Goal: Task Accomplishment & Management: Manage account settings

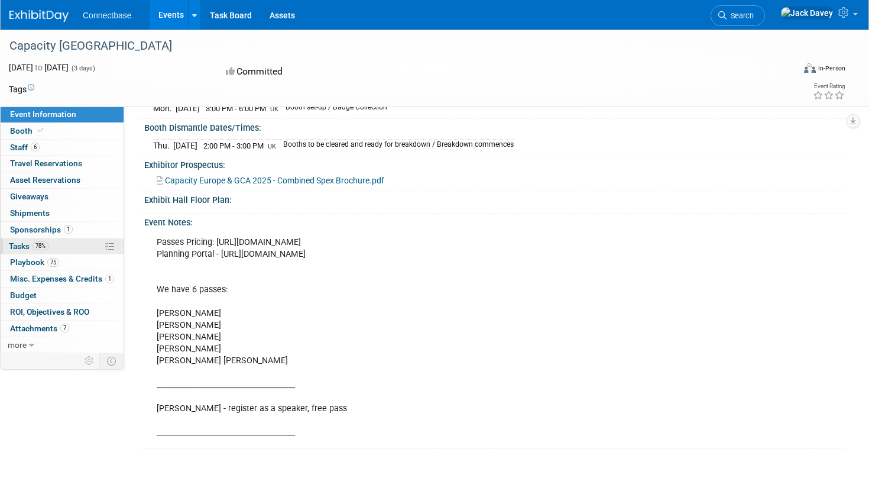
click at [56, 253] on link "78% Tasks 78%" at bounding box center [62, 246] width 123 height 16
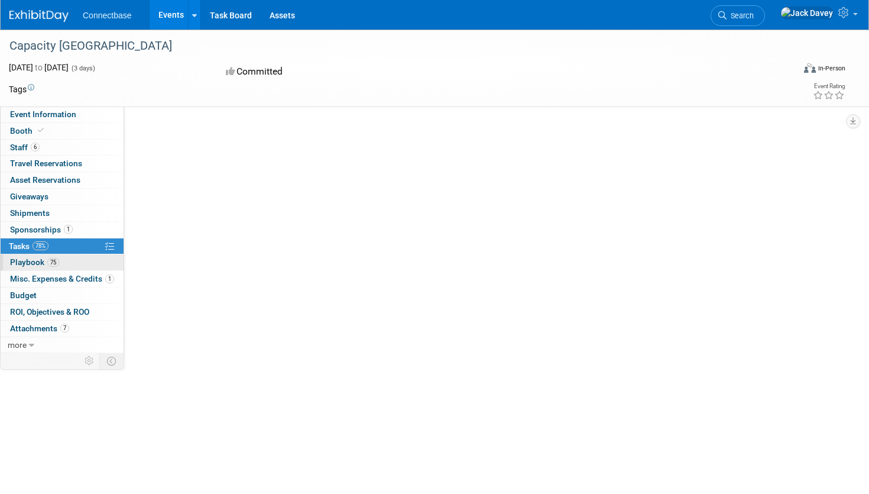
click at [56, 257] on link "75 Playbook 75" at bounding box center [62, 262] width 123 height 16
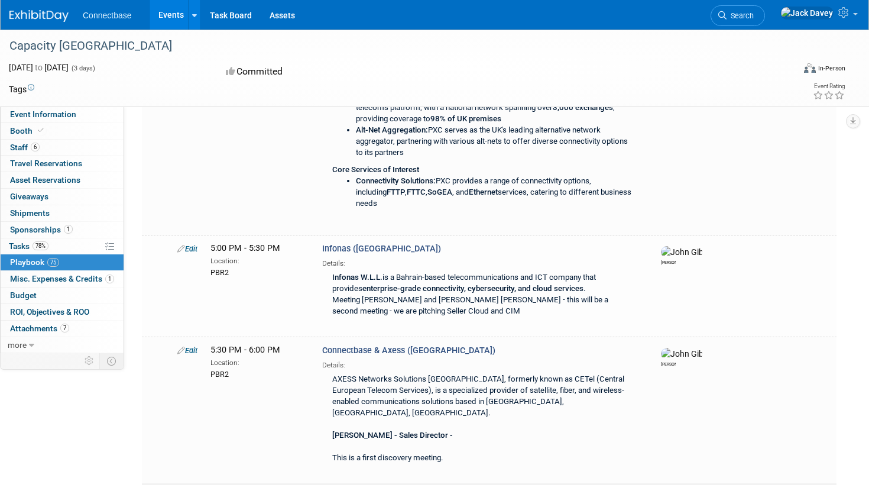
scroll to position [8355, 0]
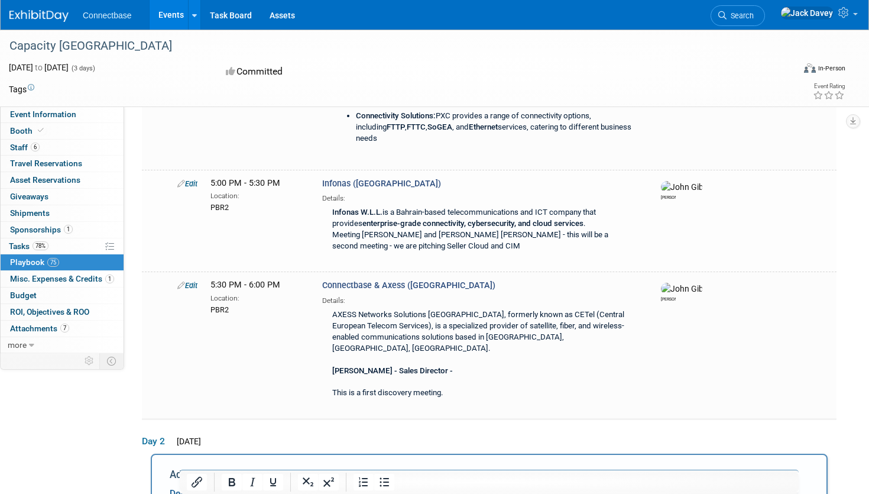
scroll to position [0, 0]
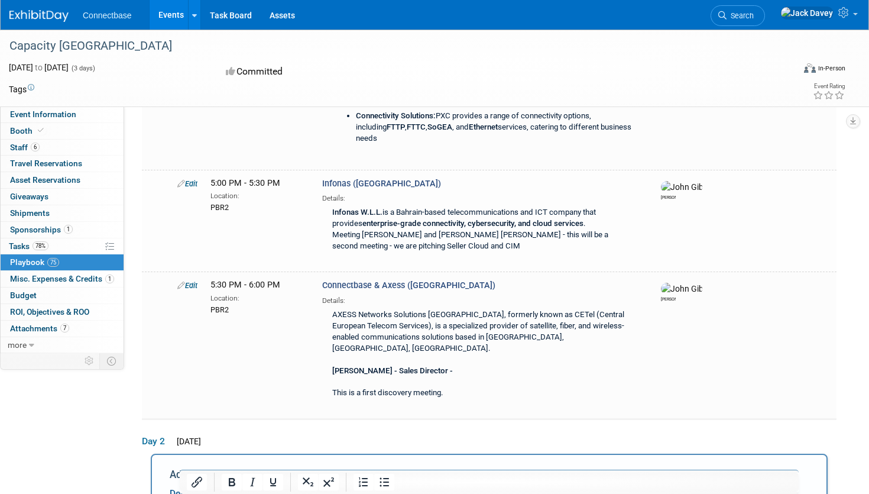
type input "1:30 PM"
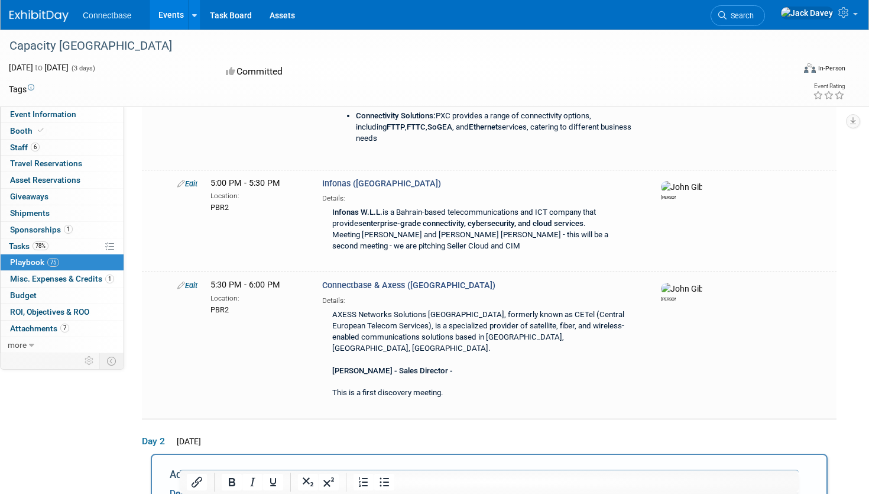
type input "2:00 PM"
type input "PBR1"
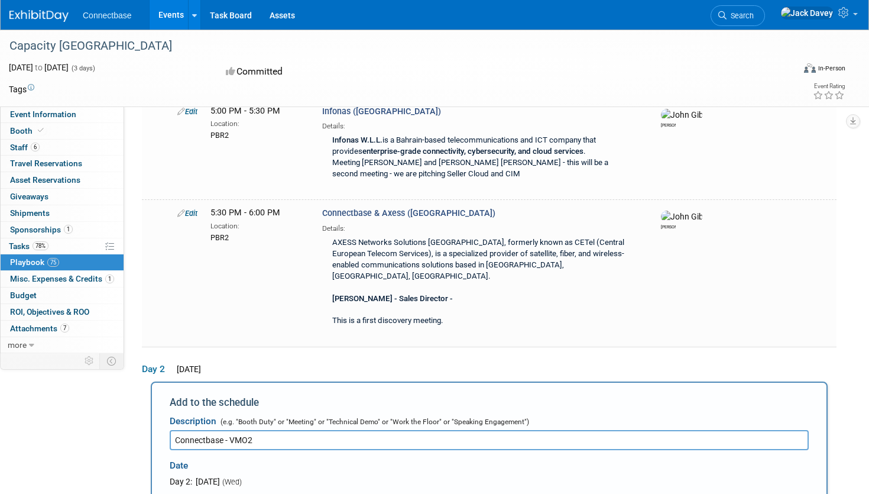
scroll to position [8542, 0]
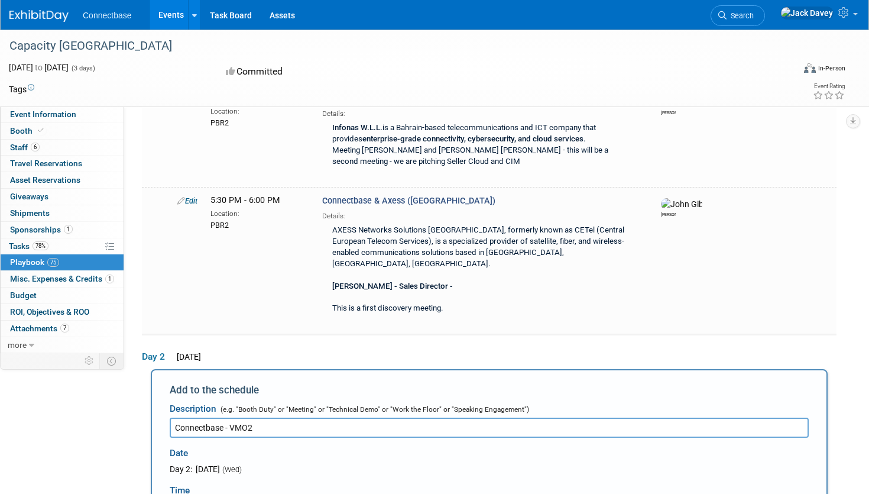
type input "Connectbase - VMO2"
select select
type input "JACK"
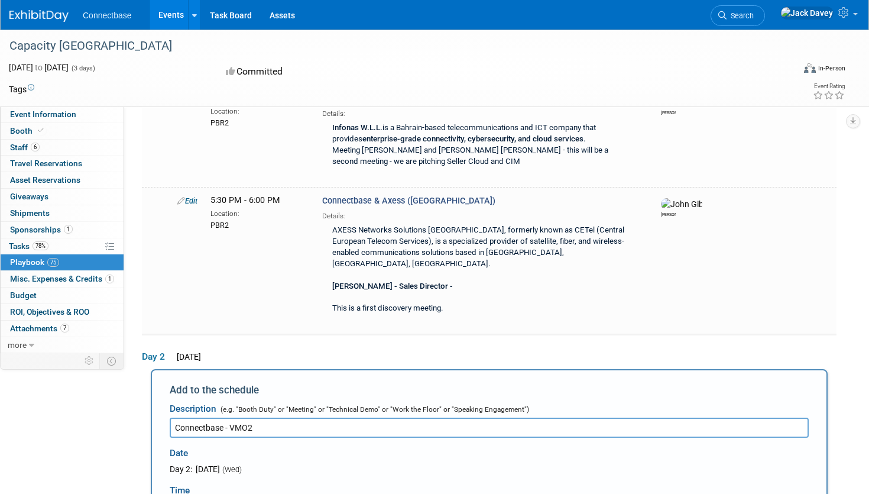
select select "642fc188-1af2-4829-9343-26efdef3a88c"
select select
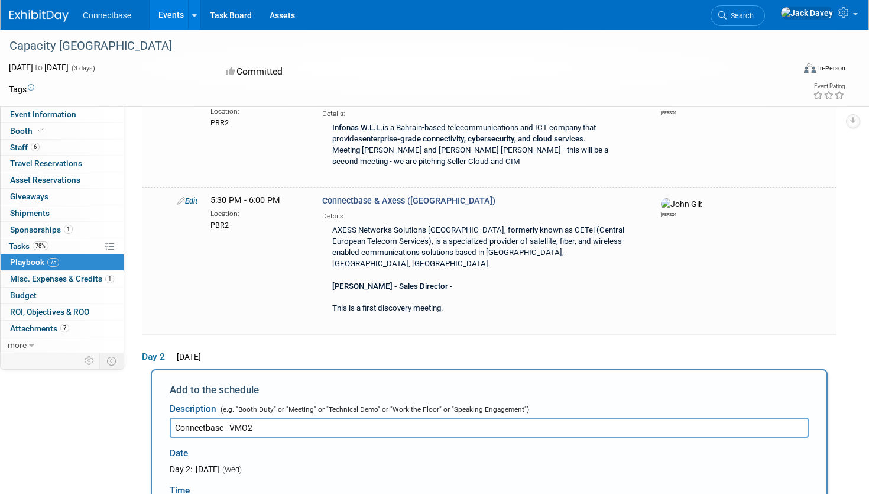
type input "trey"
select select "942d6ffa-f20e-4186-88c7-491f1085c95e"
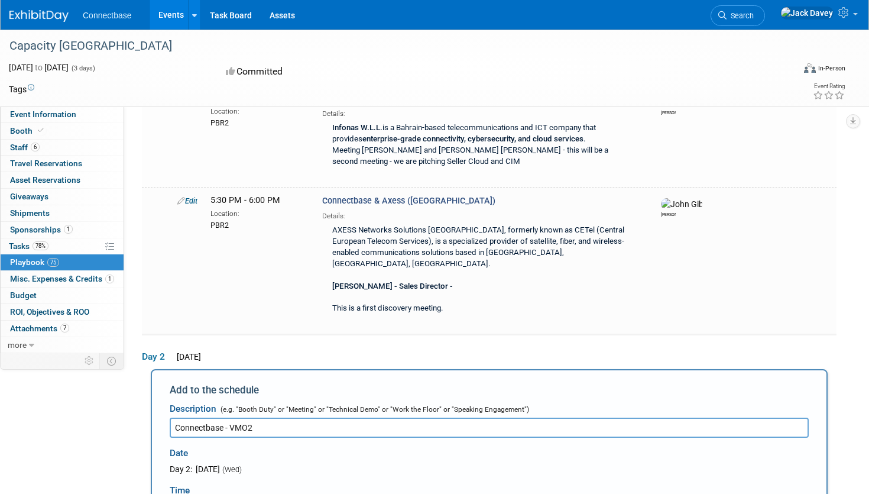
select select
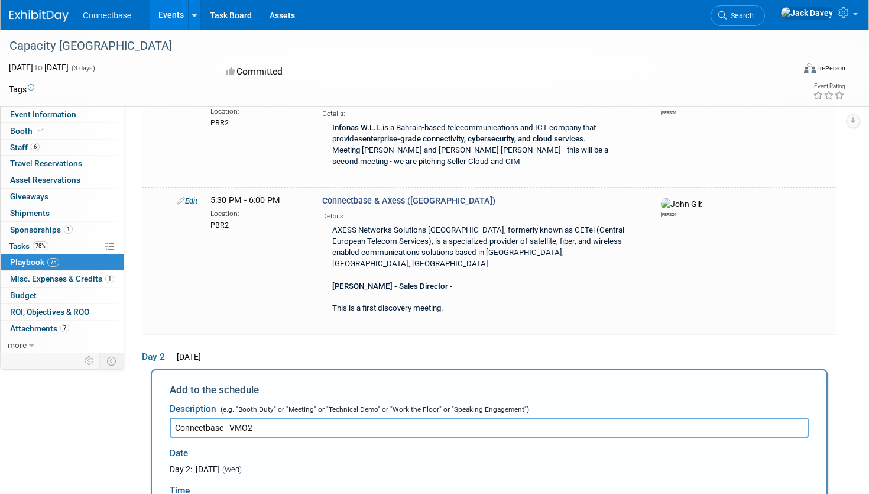
type input "[PERSON_NAME]"
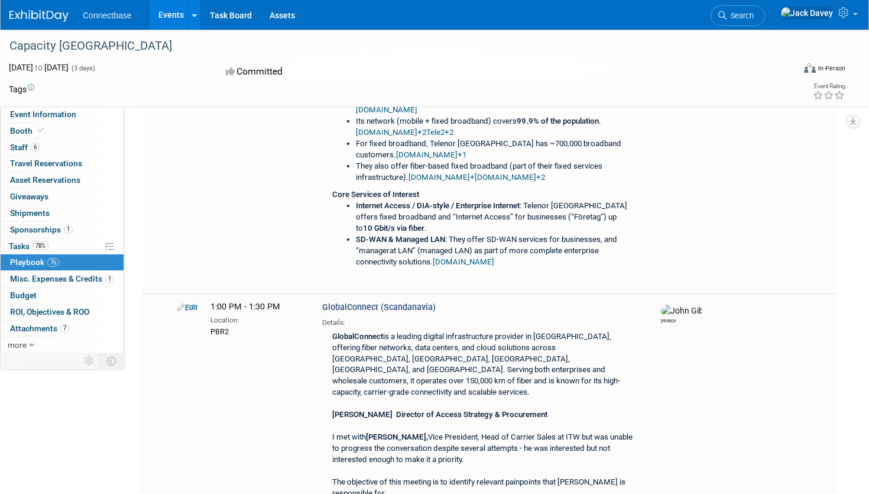
scroll to position [11502, 0]
